Goal: Find specific page/section: Find specific page/section

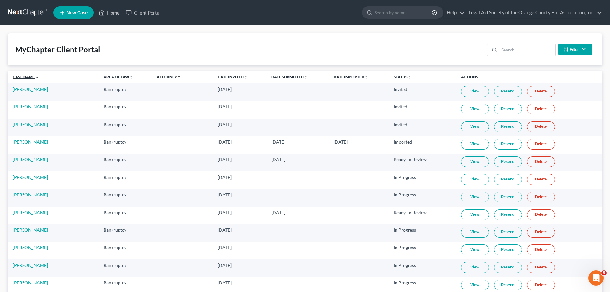
click at [20, 76] on link "Case Name unfold_more expand_more expand_less" at bounding box center [26, 76] width 26 height 5
click at [21, 76] on link "Case Name unfold_more expand_more expand_less" at bounding box center [26, 76] width 26 height 5
click at [21, 75] on link "Case Name unfold_more expand_more expand_less" at bounding box center [26, 76] width 26 height 5
click at [29, 78] on link "Case Name unfold_more expand_more expand_less" at bounding box center [26, 76] width 26 height 5
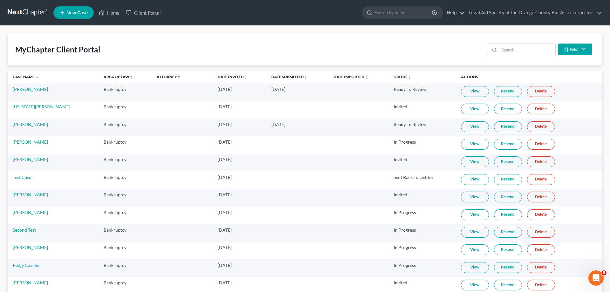
click at [461, 91] on link "View" at bounding box center [475, 91] width 28 height 11
click at [477, 93] on link "View" at bounding box center [475, 91] width 28 height 11
